Goal: Information Seeking & Learning: Learn about a topic

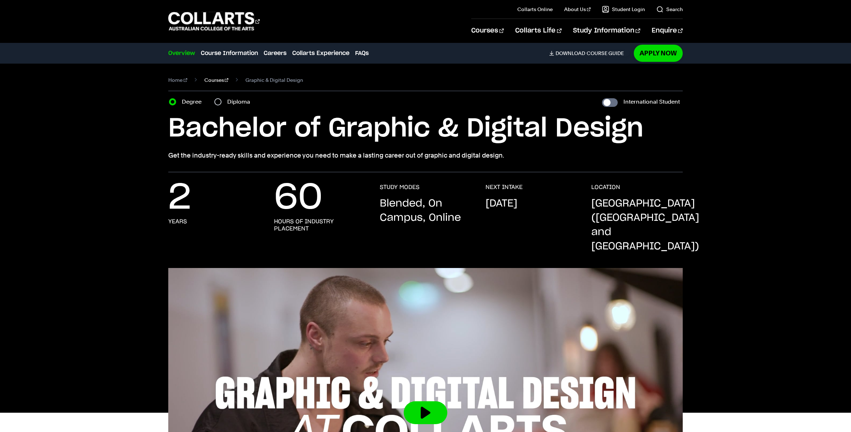
click at [213, 78] on link "Courses" at bounding box center [216, 80] width 24 height 10
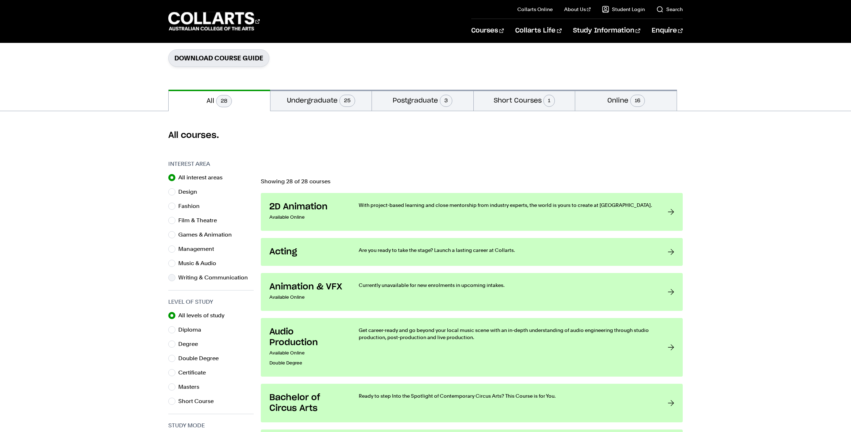
scroll to position [112, 0]
